Goal: Go to known website: Access a specific website the user already knows

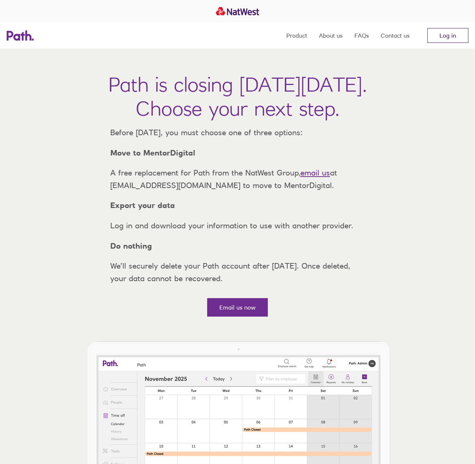
click at [446, 31] on link "Log in" at bounding box center [447, 35] width 41 height 15
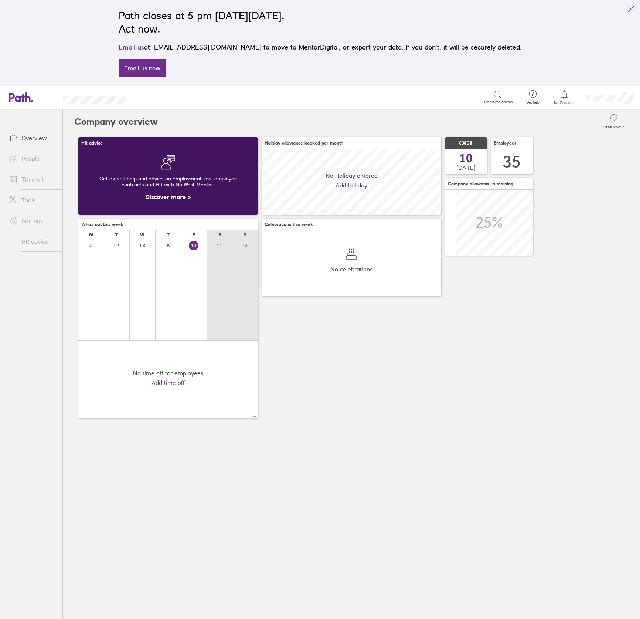
scroll to position [65, 179]
click at [31, 156] on link "People" at bounding box center [33, 158] width 60 height 15
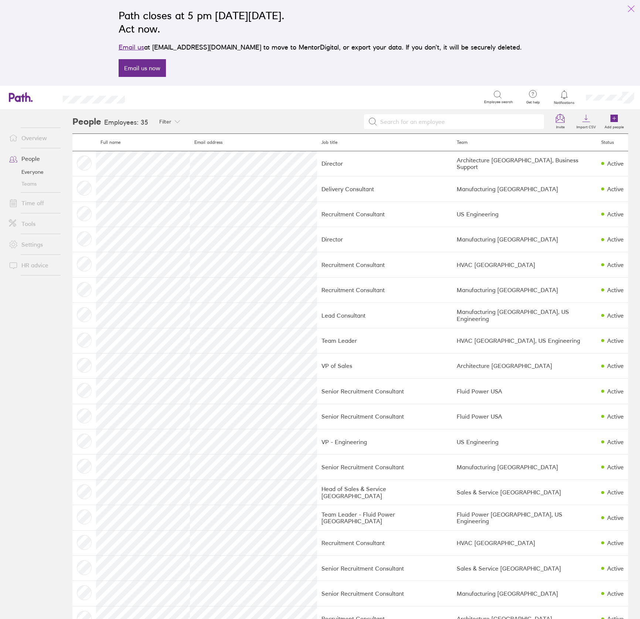
click at [630, 8] on icon "link" at bounding box center [631, 8] width 9 height 9
